Goal: Navigation & Orientation: Find specific page/section

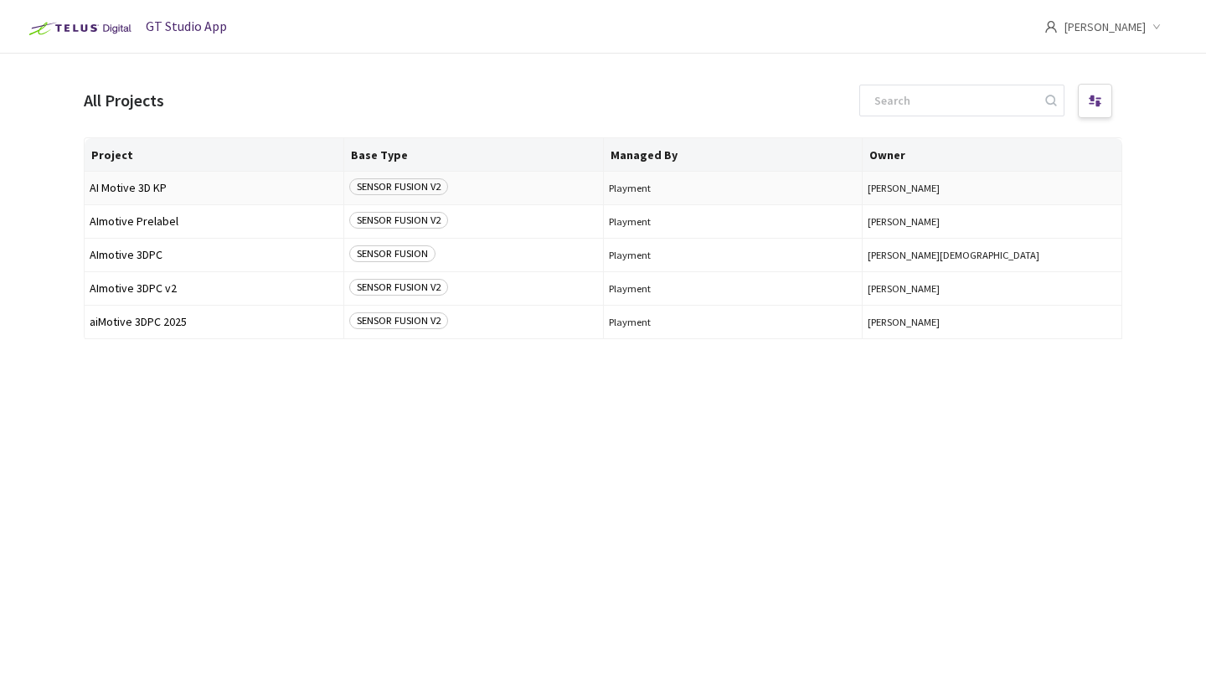
click at [281, 185] on span "AI Motive 3D KP" at bounding box center [214, 188] width 249 height 13
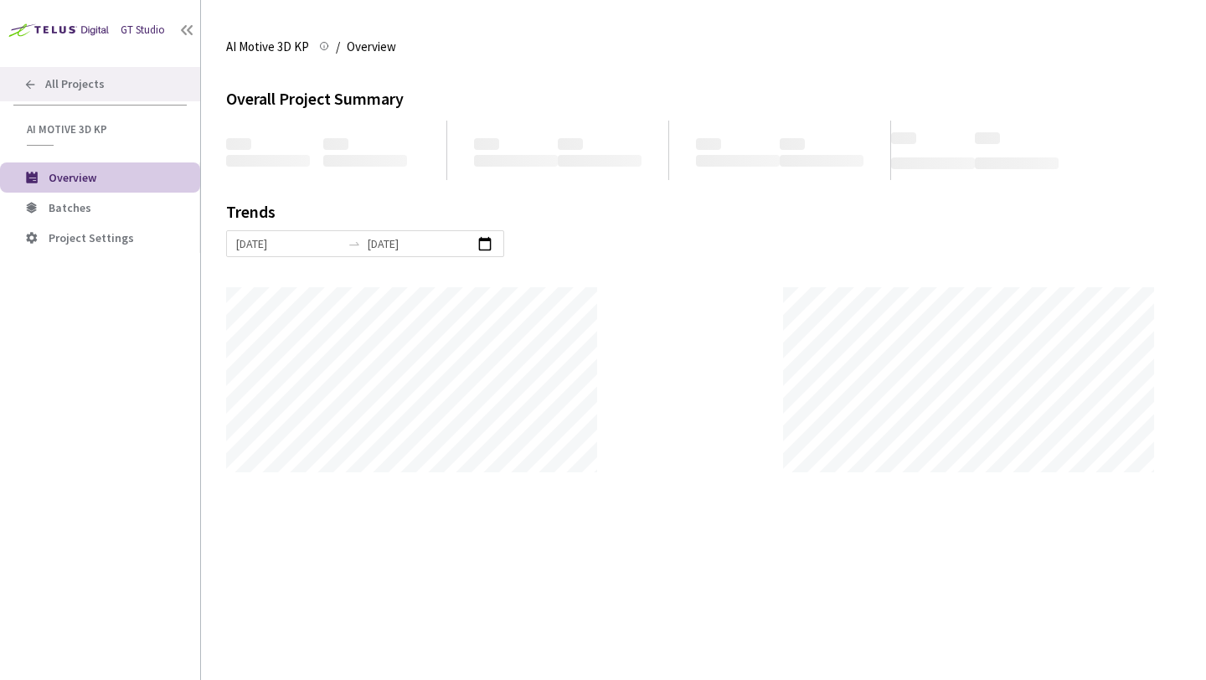
scroll to position [680, 1206]
click at [31, 84] on icon at bounding box center [30, 84] width 9 height 9
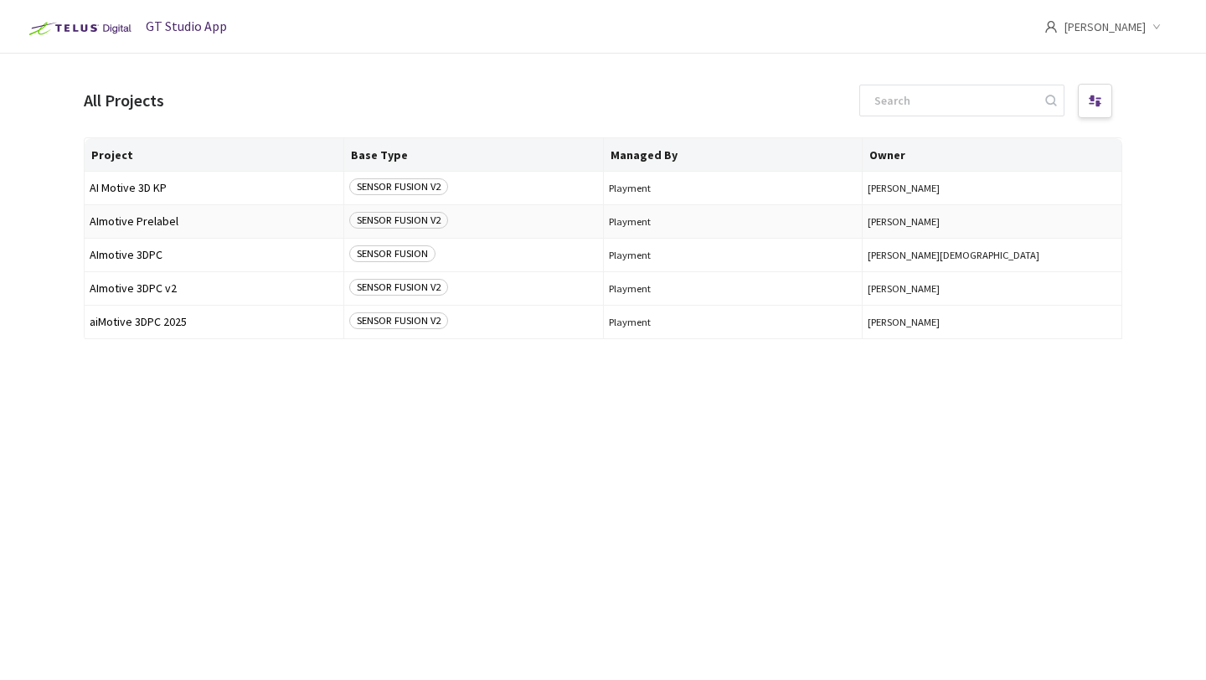
click at [508, 219] on div "SENSOR FUSION V2" at bounding box center [473, 221] width 249 height 19
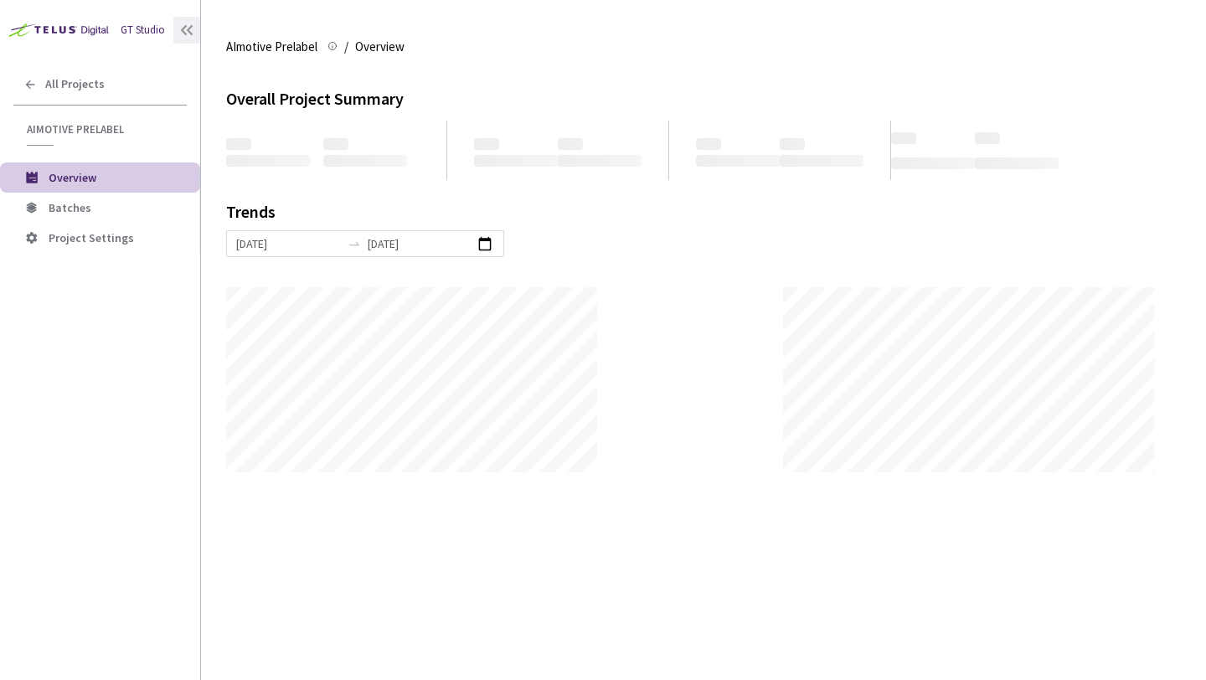
scroll to position [680, 1206]
click at [187, 35] on icon at bounding box center [186, 30] width 17 height 17
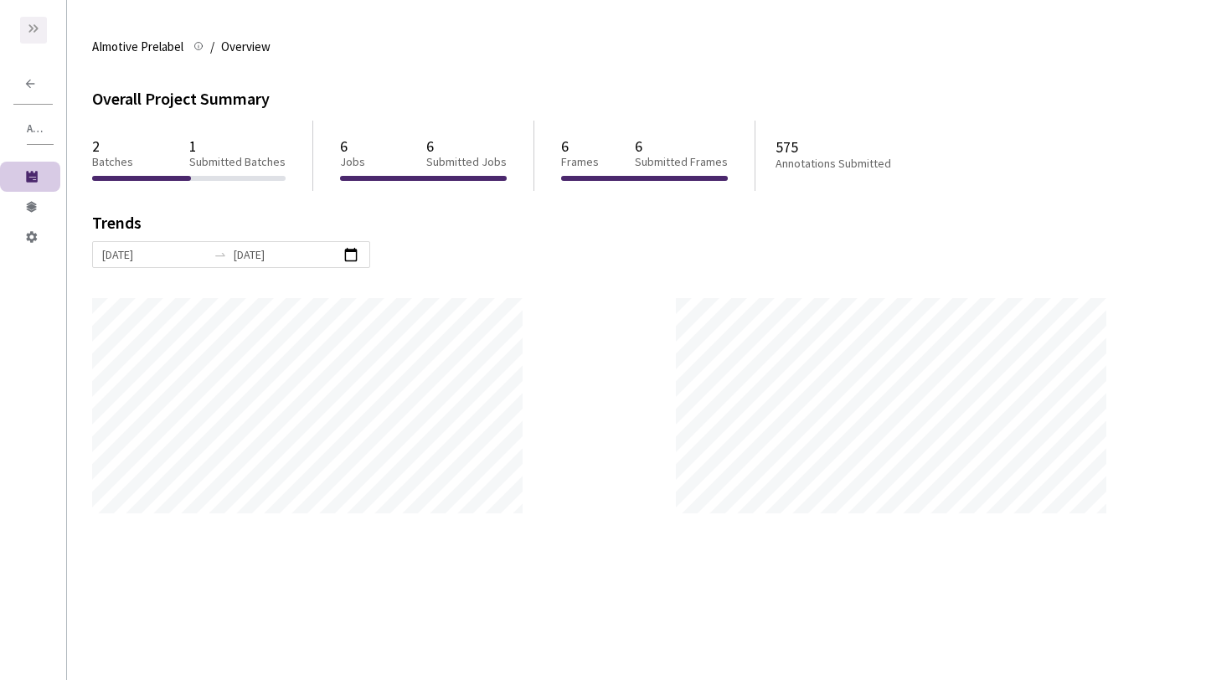
click at [30, 26] on icon at bounding box center [30, 28] width 5 height 8
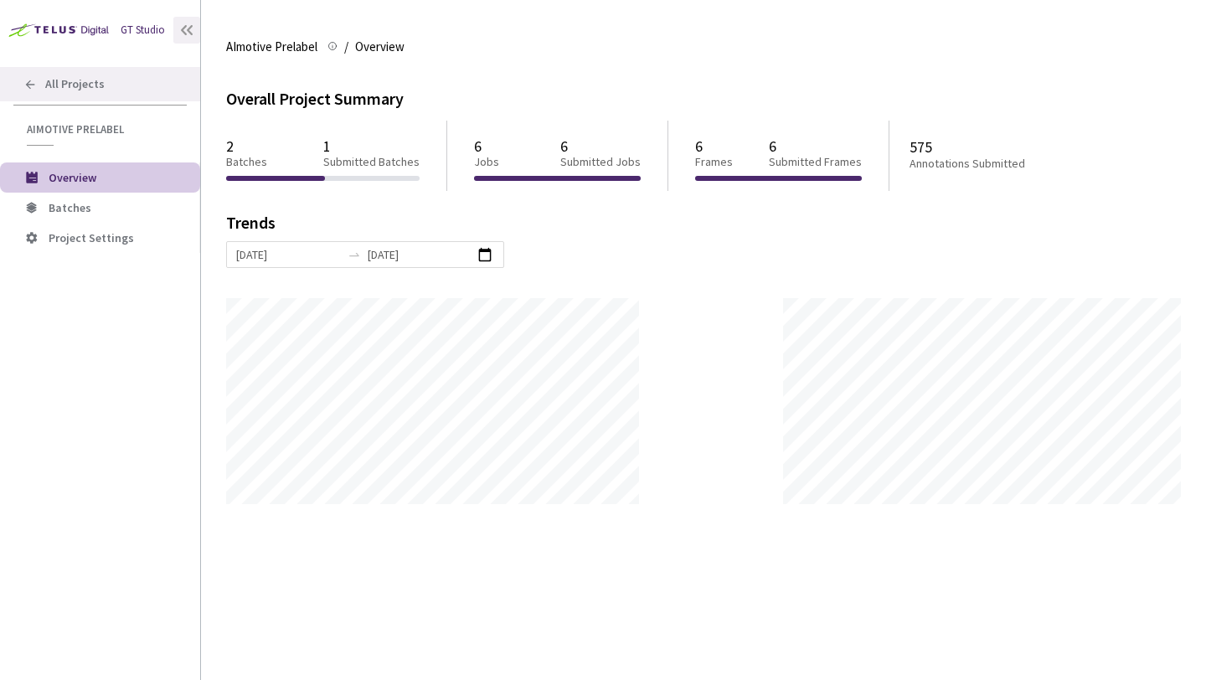
click at [28, 89] on icon at bounding box center [29, 84] width 13 height 13
